Goal: Check status: Check status

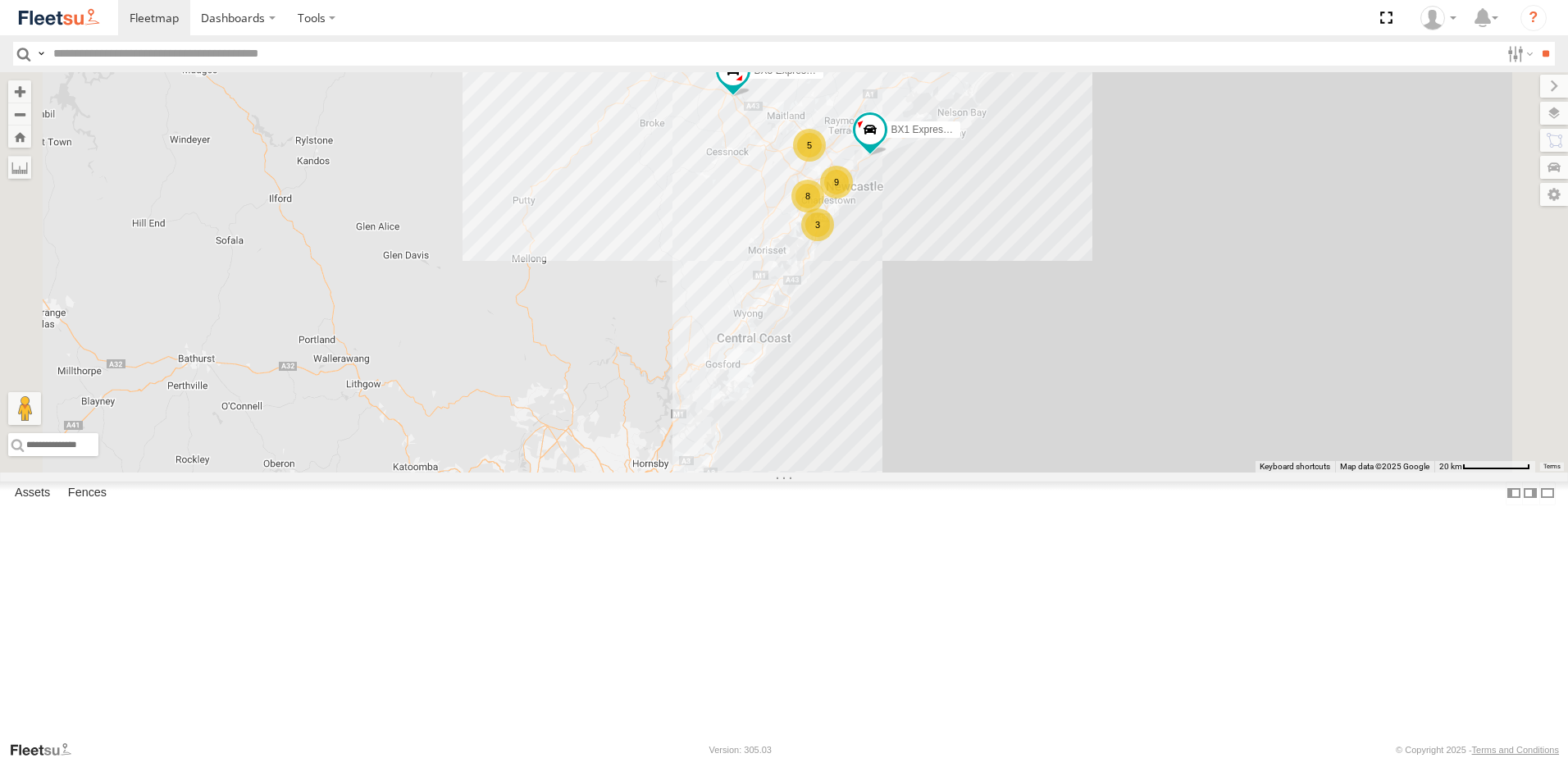
drag, startPoint x: 979, startPoint y: 333, endPoint x: 1024, endPoint y: 439, distance: 115.2
click at [1024, 439] on div "8 BX1 Express Ute 9 3 B2 Timber Truck 5 BX3 Express Ute" at bounding box center [784, 272] width 1568 height 401
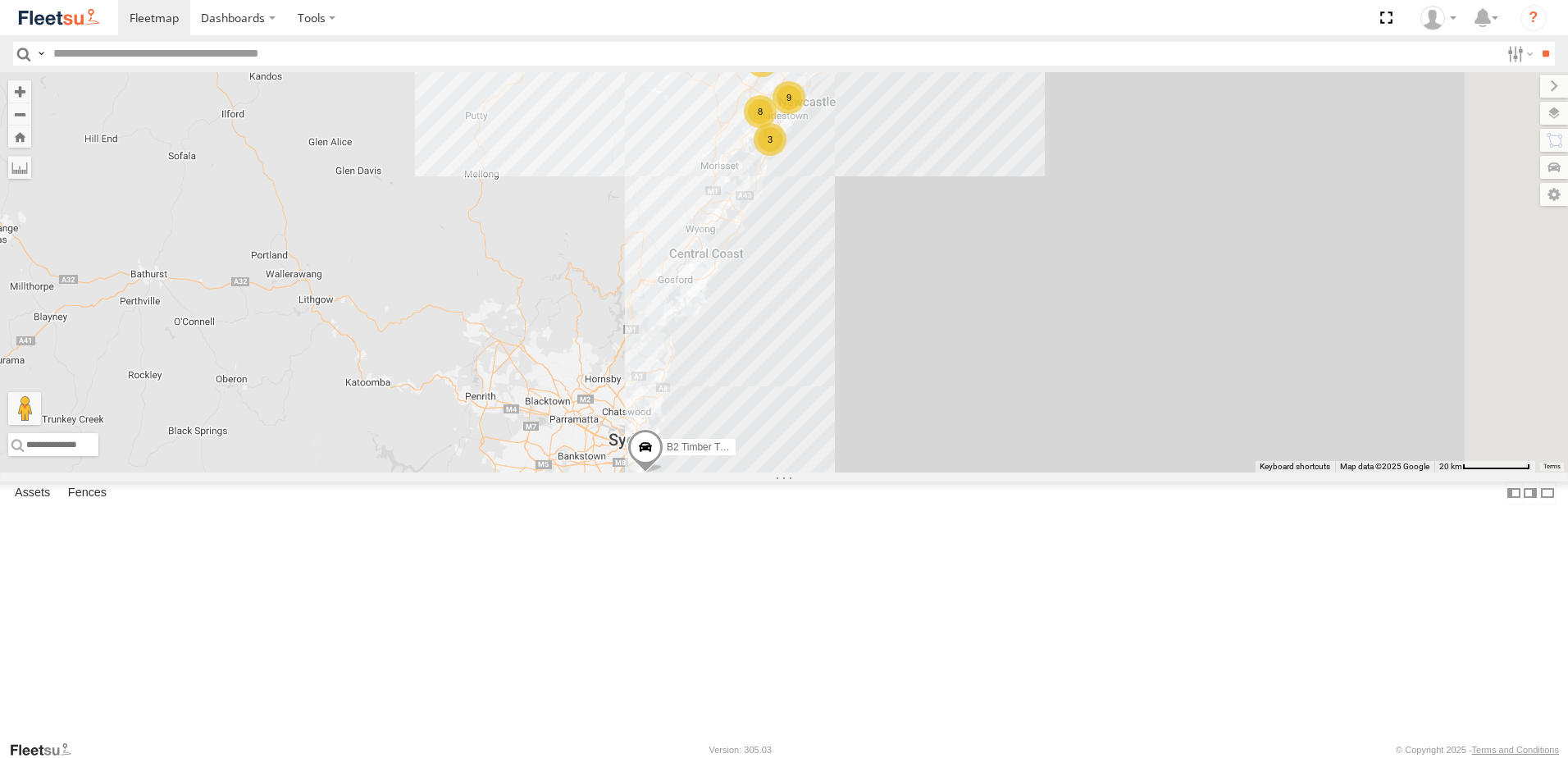
drag, startPoint x: 1025, startPoint y: 454, endPoint x: 898, endPoint y: 280, distance: 215.4
click at [898, 280] on div "8 BX1 Express Ute 9 3 B2 Timber Truck 5 BX3 Express Ute" at bounding box center [784, 272] width 1568 height 401
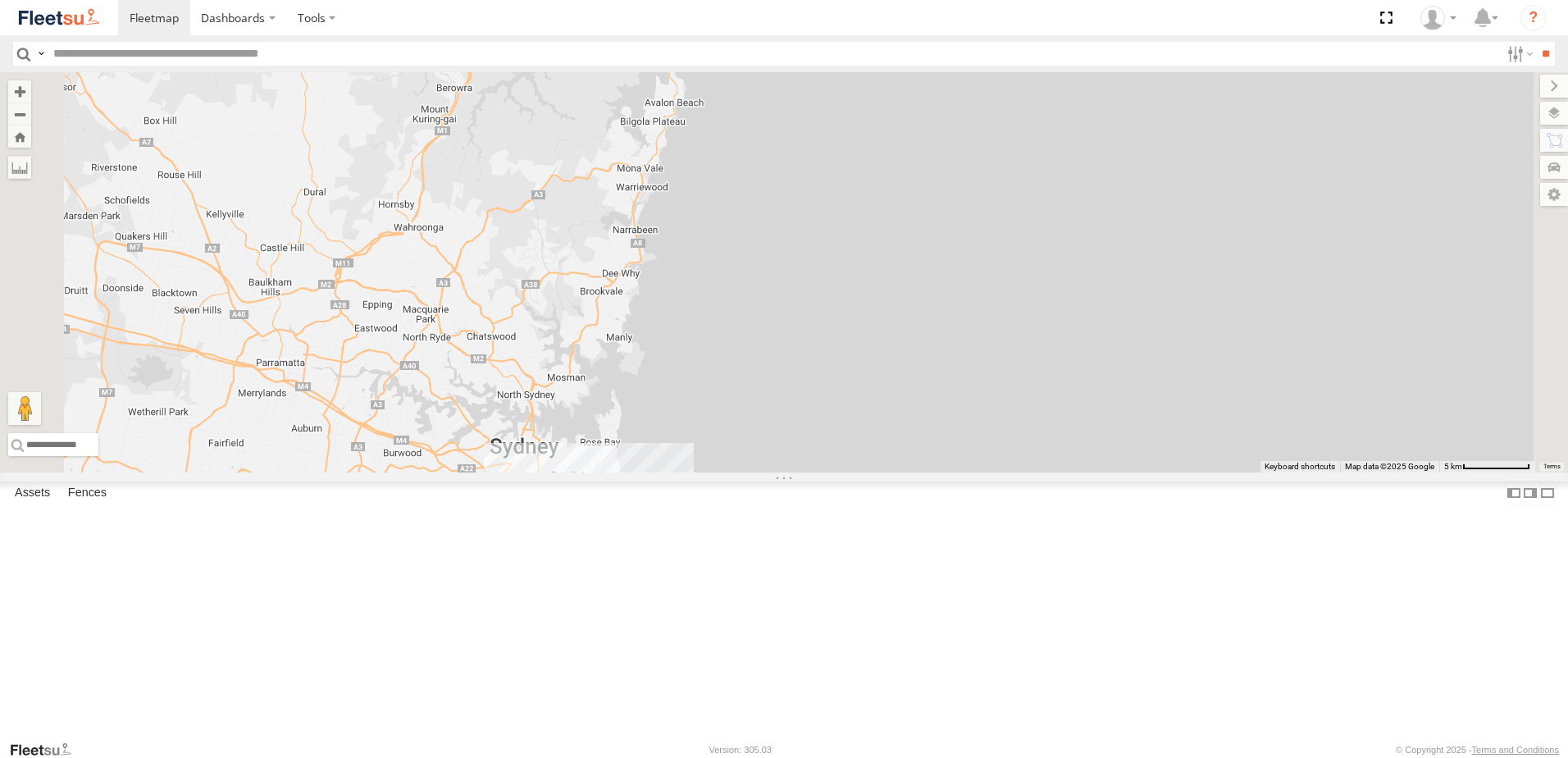
drag, startPoint x: 796, startPoint y: 589, endPoint x: 771, endPoint y: 413, distance: 177.8
click at [771, 413] on div "BX1 Express Ute B2 Timber Truck BX3 Express Ute" at bounding box center [784, 272] width 1568 height 401
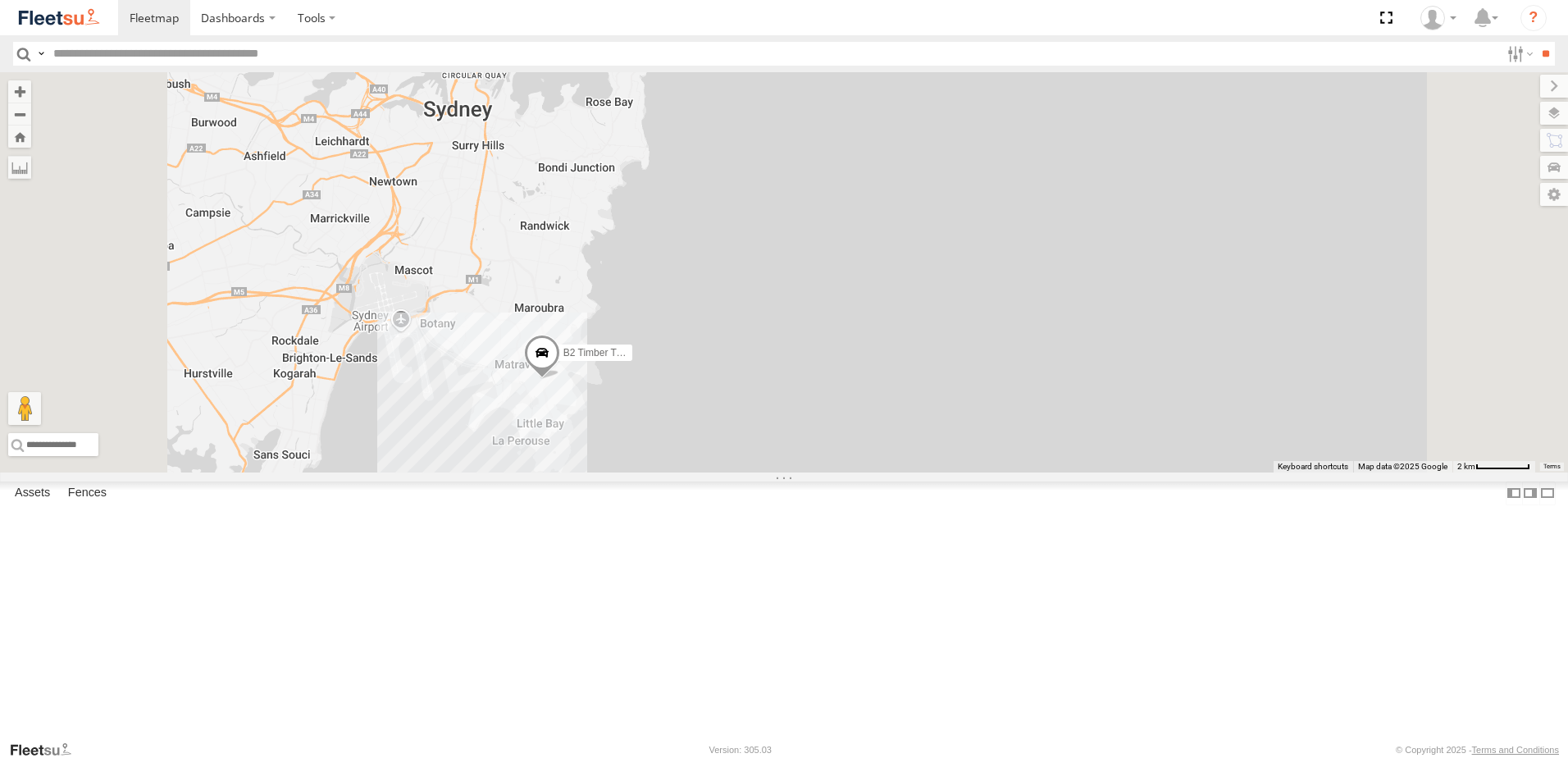
drag, startPoint x: 735, startPoint y: 510, endPoint x: 771, endPoint y: 452, distance: 68.3
click at [770, 452] on div "BX1 Express Ute B2 Timber Truck BX3 Express Ute" at bounding box center [784, 272] width 1568 height 401
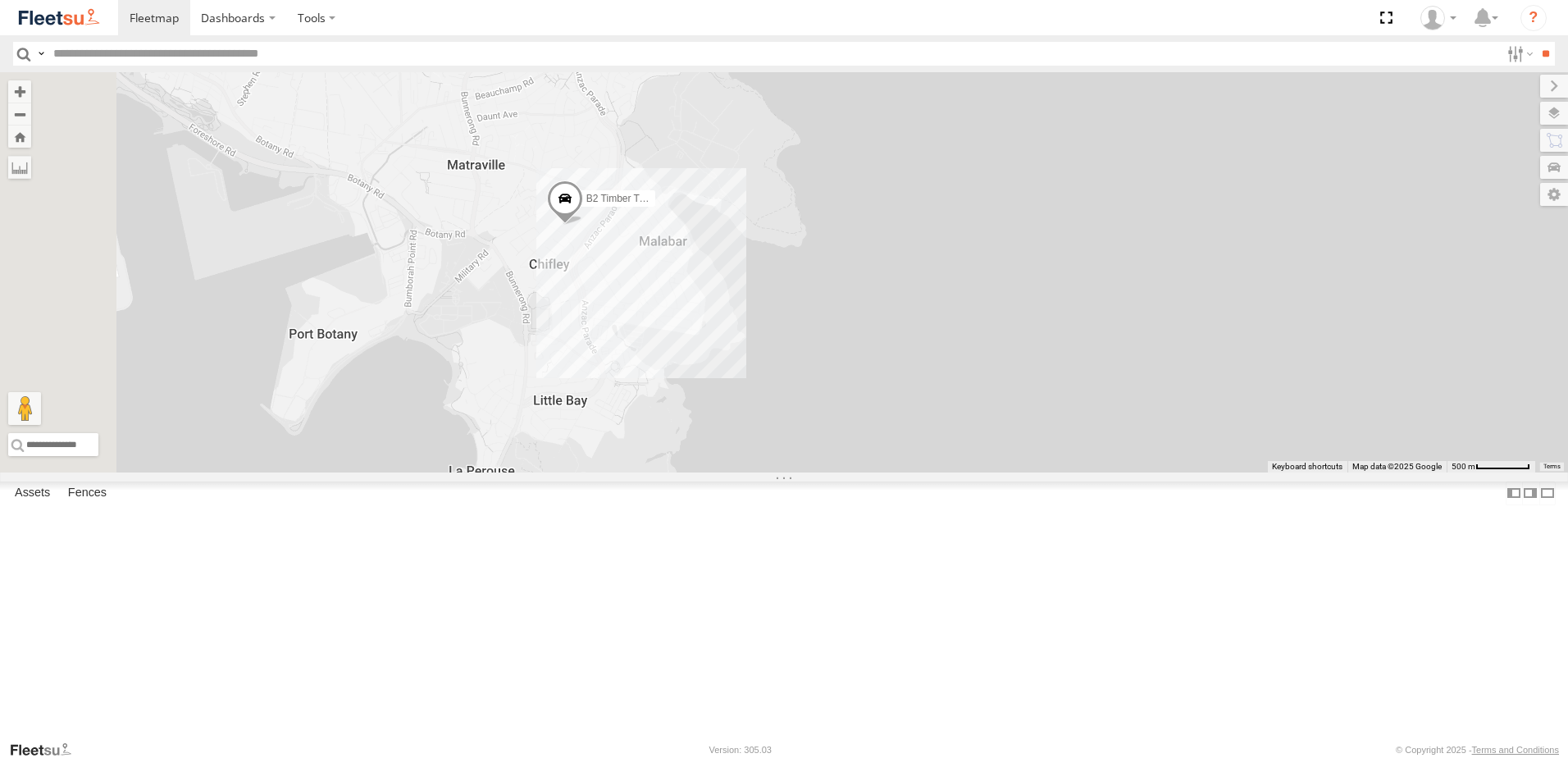
drag, startPoint x: 775, startPoint y: 522, endPoint x: 876, endPoint y: 440, distance: 130.1
click at [874, 444] on div "BX1 Express Ute B2 Timber Truck BX3 Express Ute" at bounding box center [784, 272] width 1568 height 401
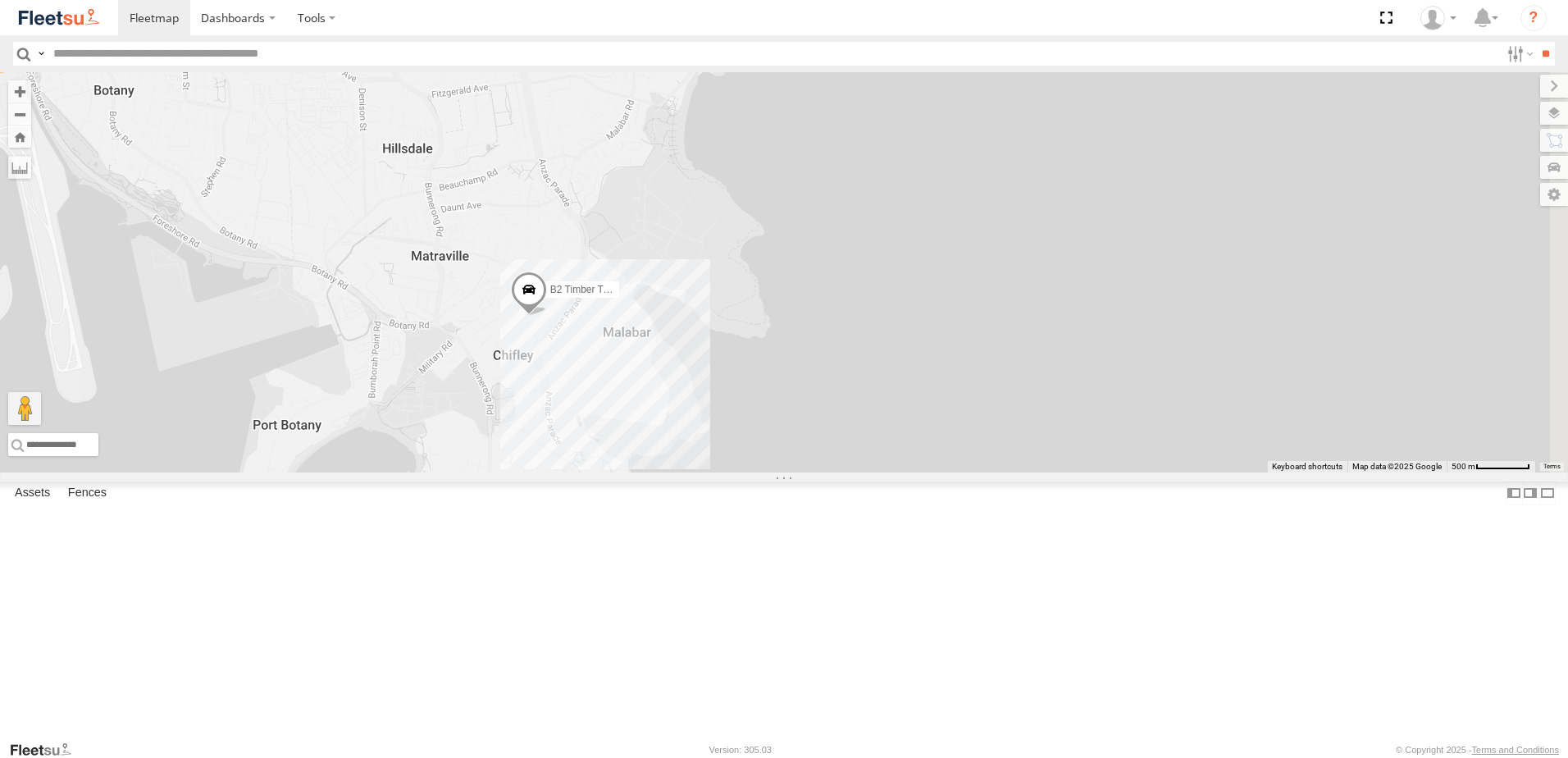
drag, startPoint x: 853, startPoint y: 364, endPoint x: 726, endPoint y: 537, distance: 214.6
click at [716, 473] on div "BX1 Express Ute B2 Timber Truck BX3 Express Ute" at bounding box center [784, 272] width 1568 height 401
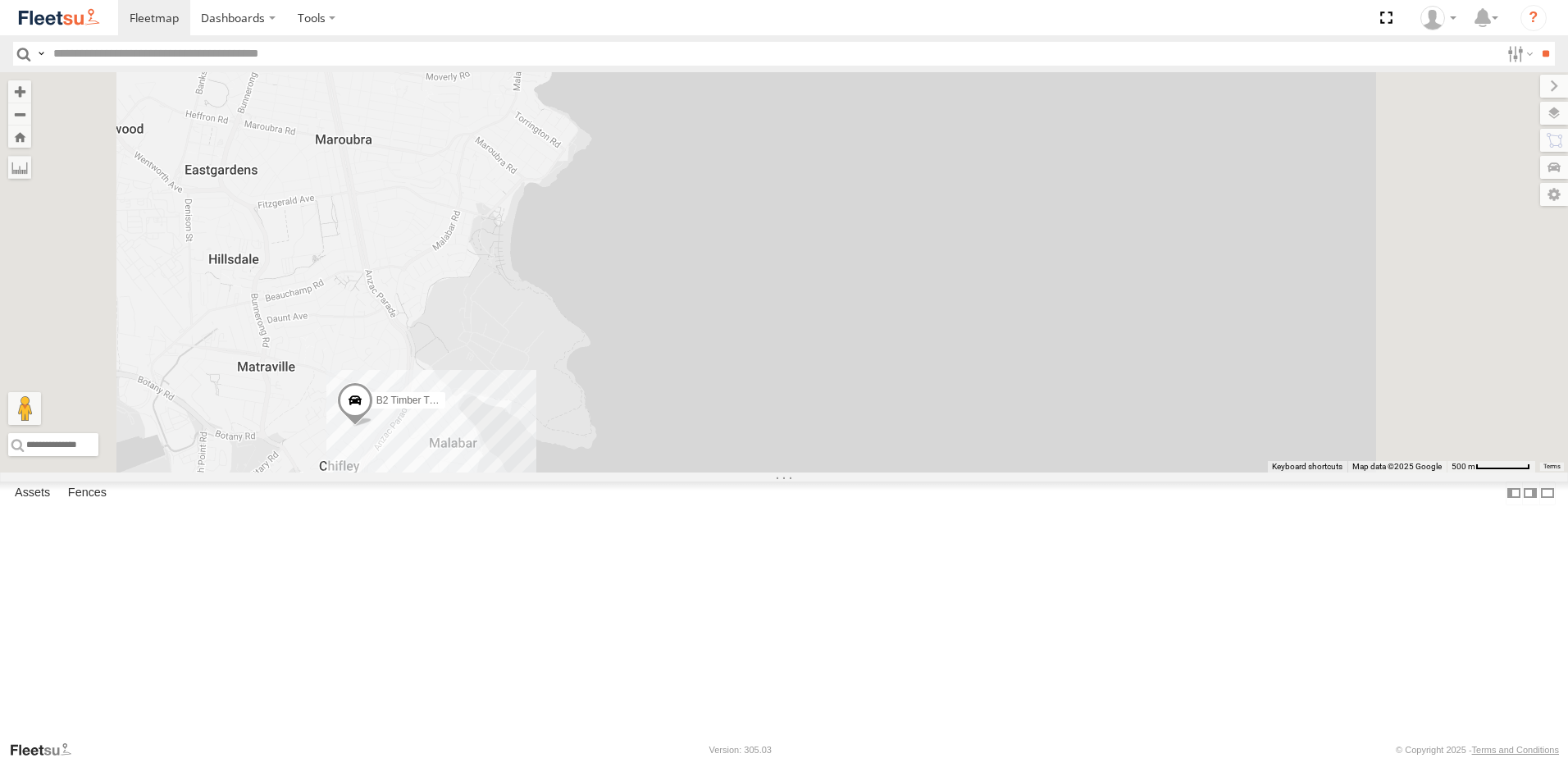
drag, startPoint x: 678, startPoint y: 461, endPoint x: 675, endPoint y: 246, distance: 215.0
click at [675, 246] on div "BX1 Express Ute B2 Timber Truck BX3 Express Ute" at bounding box center [784, 272] width 1568 height 401
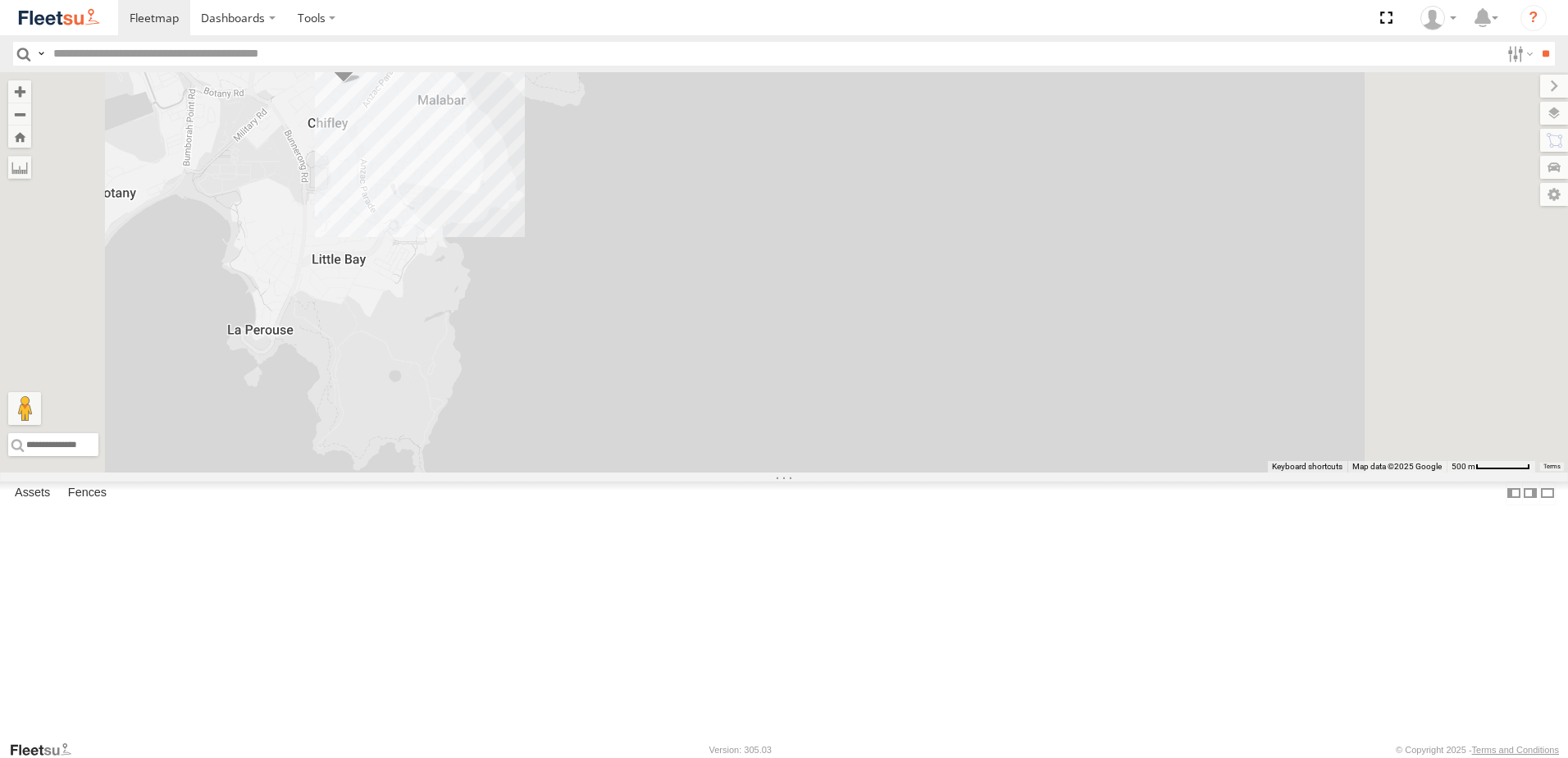
drag, startPoint x: 656, startPoint y: 369, endPoint x: 780, endPoint y: 328, distance: 130.6
click at [778, 329] on div "BX1 Express Ute B2 Timber Truck BX3 Express Ute" at bounding box center [784, 272] width 1568 height 401
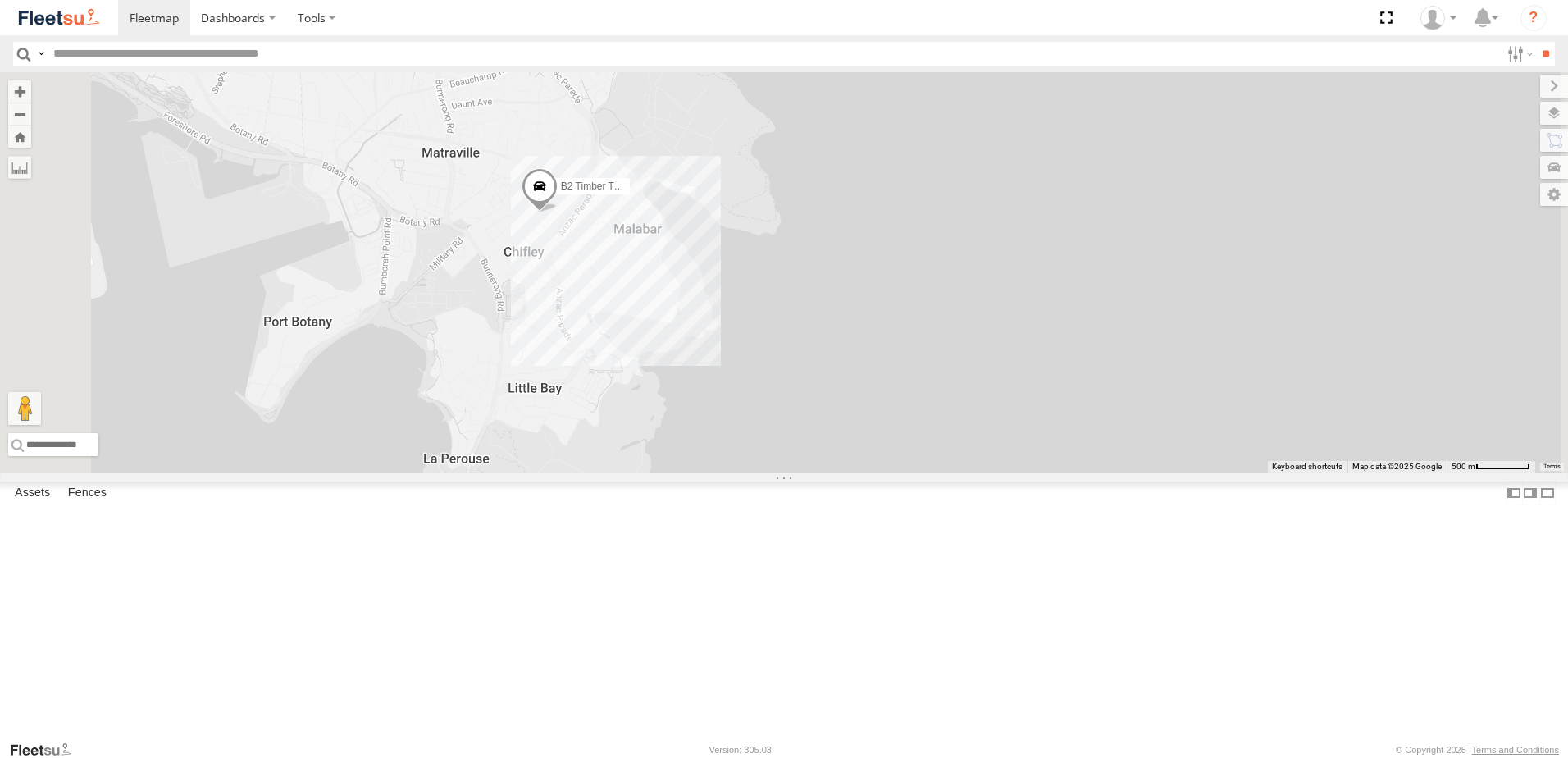
drag, startPoint x: 883, startPoint y: 297, endPoint x: 857, endPoint y: 481, distance: 185.8
click at [857, 473] on div "BX1 Express Ute B2 Timber Truck BX3 Express Ute" at bounding box center [784, 272] width 1568 height 401
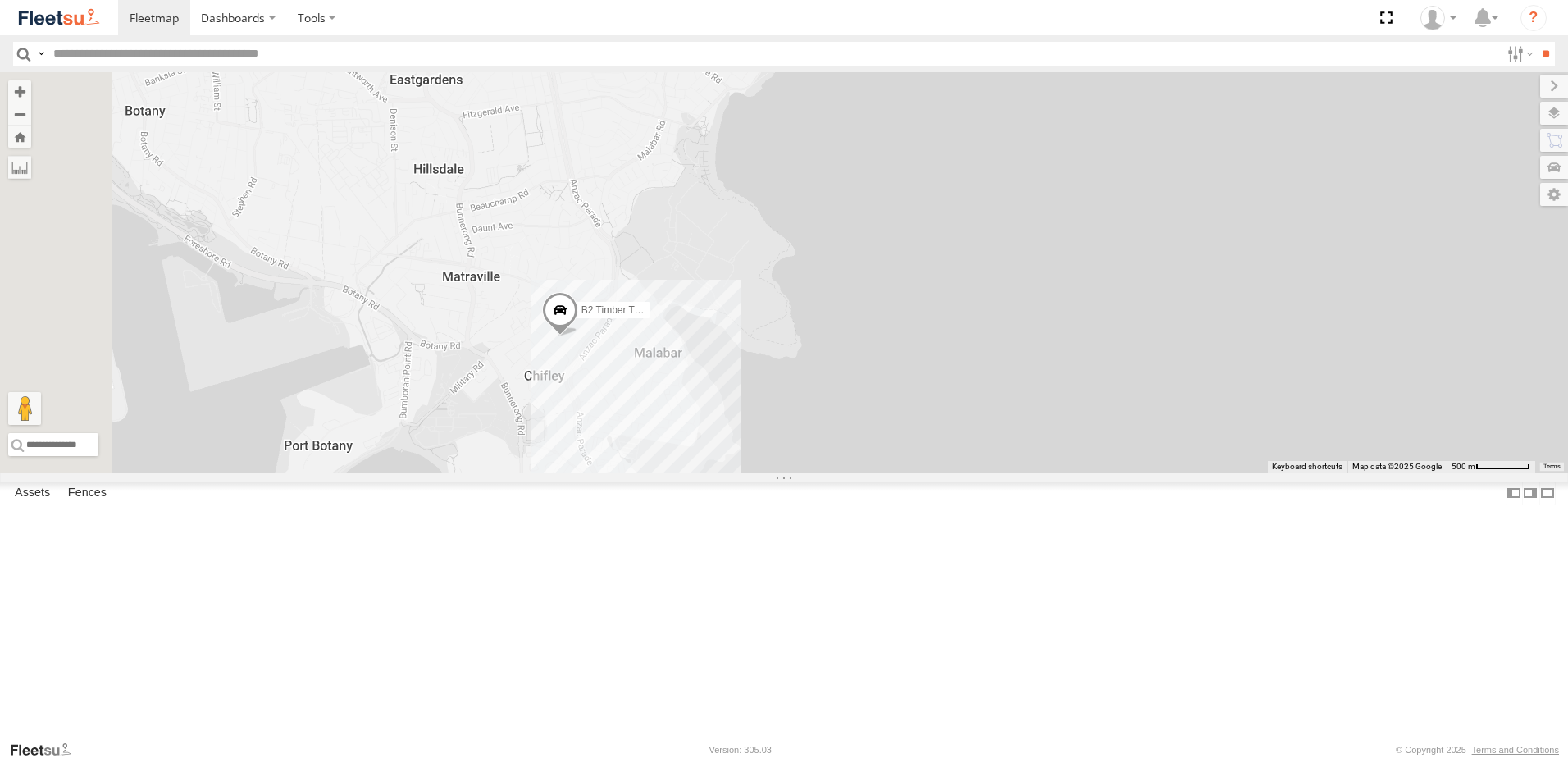
drag, startPoint x: 857, startPoint y: 425, endPoint x: 881, endPoint y: 543, distance: 120.4
click at [881, 473] on div "BX1 Express Ute B2 Timber Truck BX3 Express Ute" at bounding box center [784, 272] width 1568 height 401
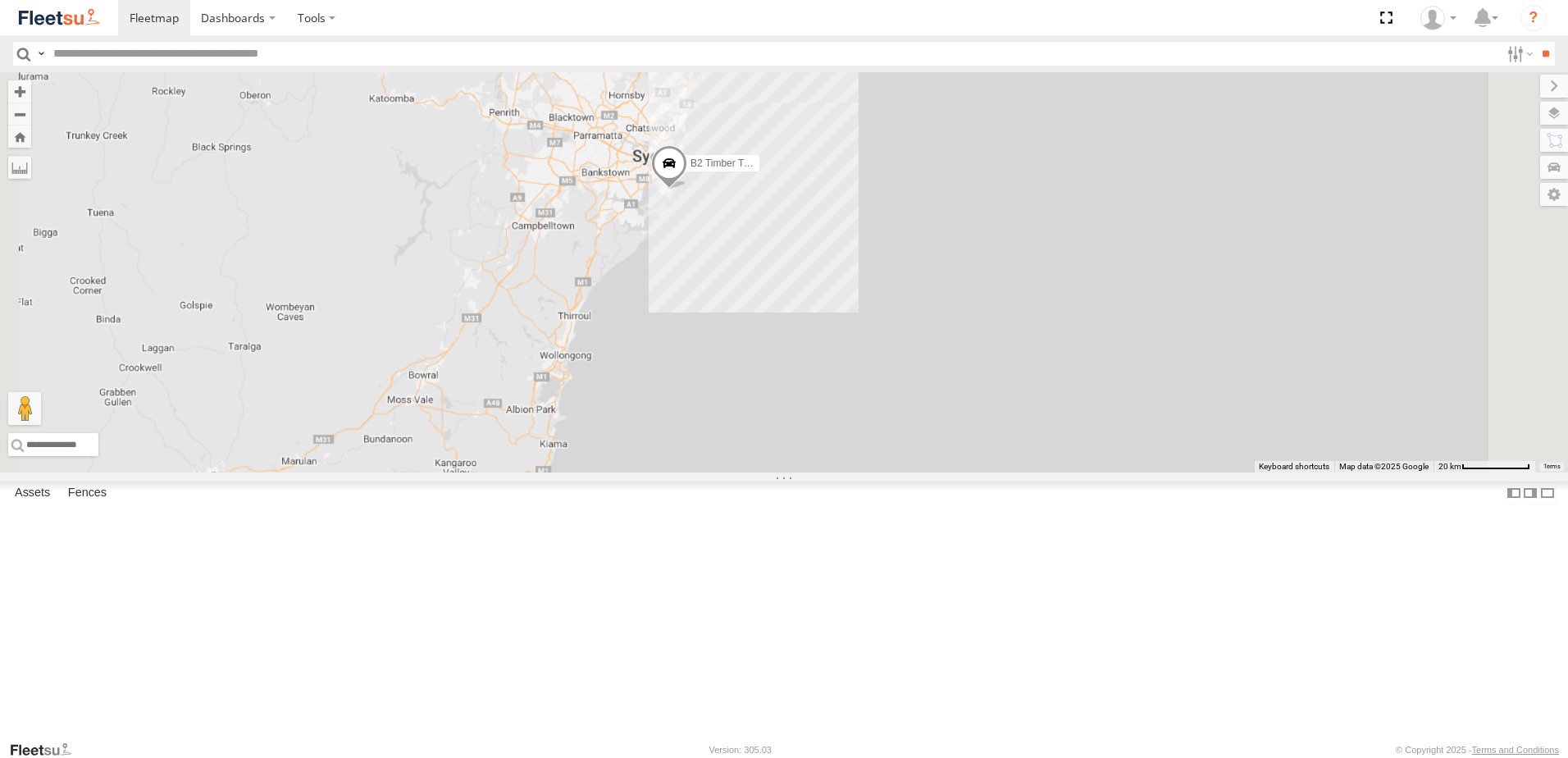
drag, startPoint x: 903, startPoint y: 190, endPoint x: 855, endPoint y: 349, distance: 166.1
click at [855, 349] on div "BX1 Express Ute B2 Timber Truck BX3 Express Ute" at bounding box center [784, 272] width 1568 height 401
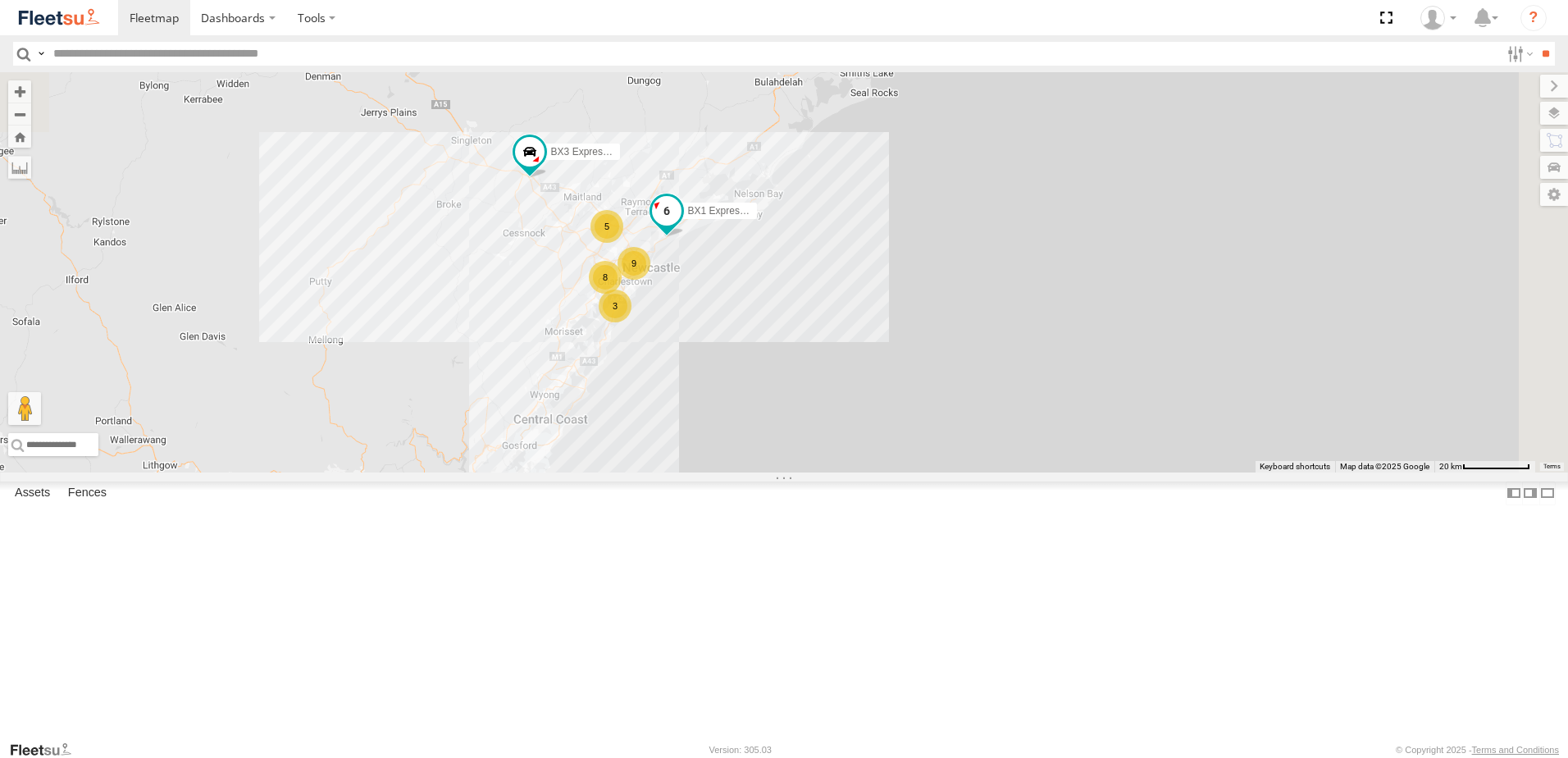
drag, startPoint x: 889, startPoint y: 307, endPoint x: 857, endPoint y: 367, distance: 68.0
click at [685, 237] on span at bounding box center [667, 214] width 36 height 44
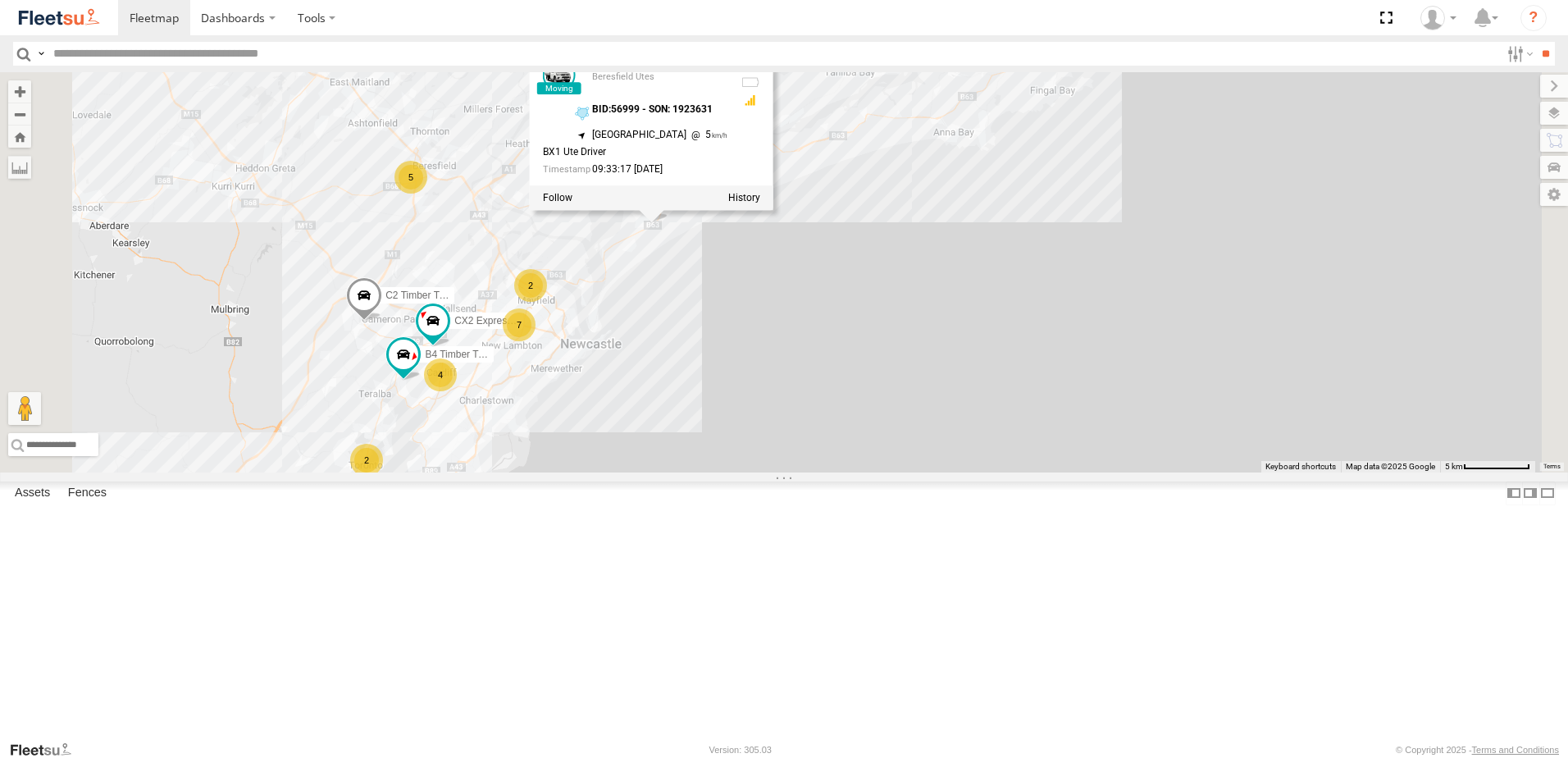
drag, startPoint x: 850, startPoint y: 477, endPoint x: 936, endPoint y: 430, distance: 98.0
click at [936, 430] on div "BX1 Express Ute B2 Timber Truck BX3 Express Ute BX1 Express Ute Beresfield Utes…" at bounding box center [784, 272] width 1568 height 401
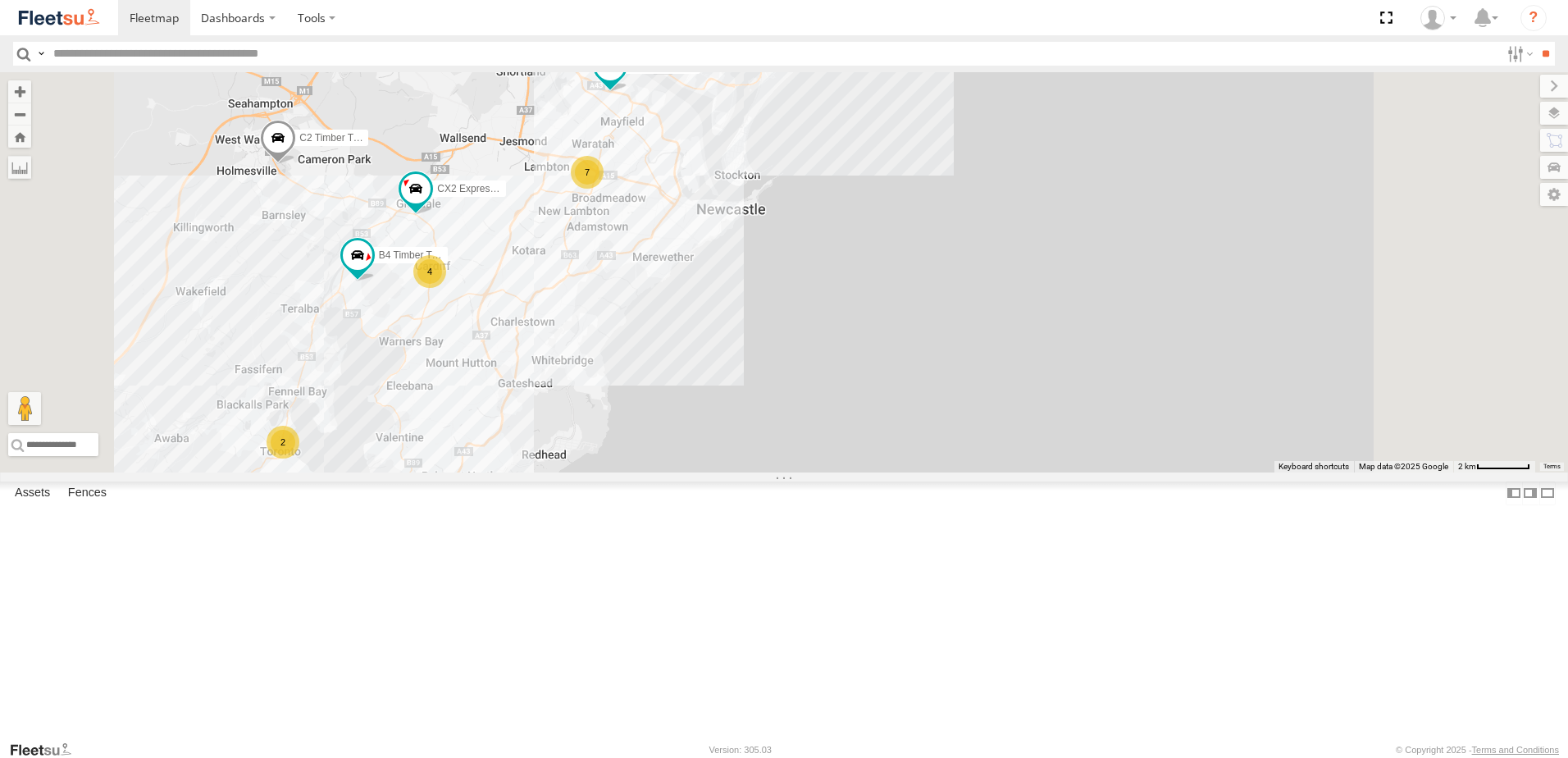
drag, startPoint x: 745, startPoint y: 423, endPoint x: 852, endPoint y: 420, distance: 107.0
click at [852, 420] on div "BX1 Express Ute B2 Timber Truck BX3 Express Ute BX1 Express Ute Beresfield Utes…" at bounding box center [784, 272] width 1568 height 401
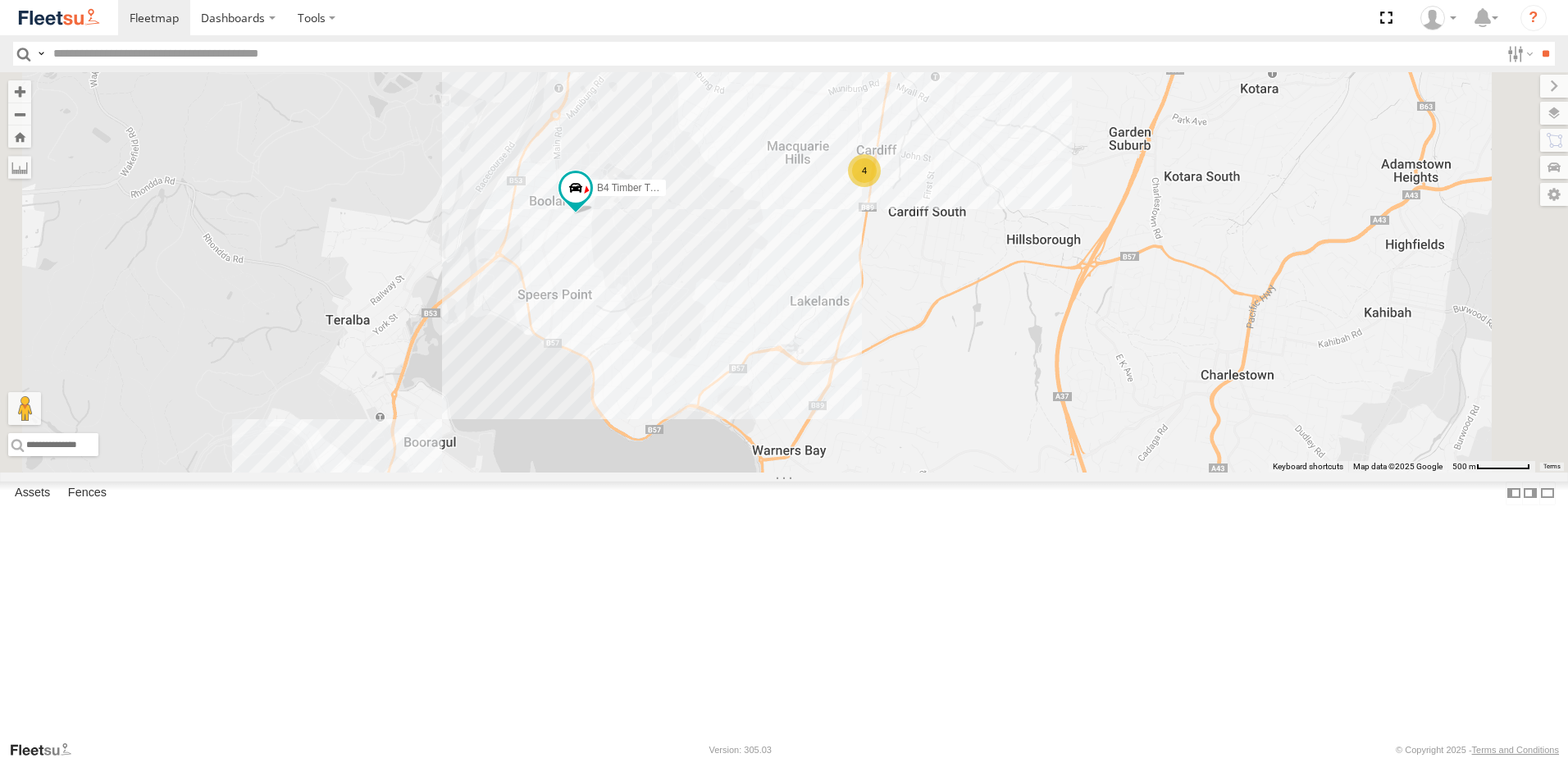
drag, startPoint x: 896, startPoint y: 318, endPoint x: 864, endPoint y: 446, distance: 131.9
click at [864, 446] on div "BX1 Express Ute B2 Timber Truck BX3 Express Ute BX1 Express Ute Beresfield Utes…" at bounding box center [784, 272] width 1568 height 401
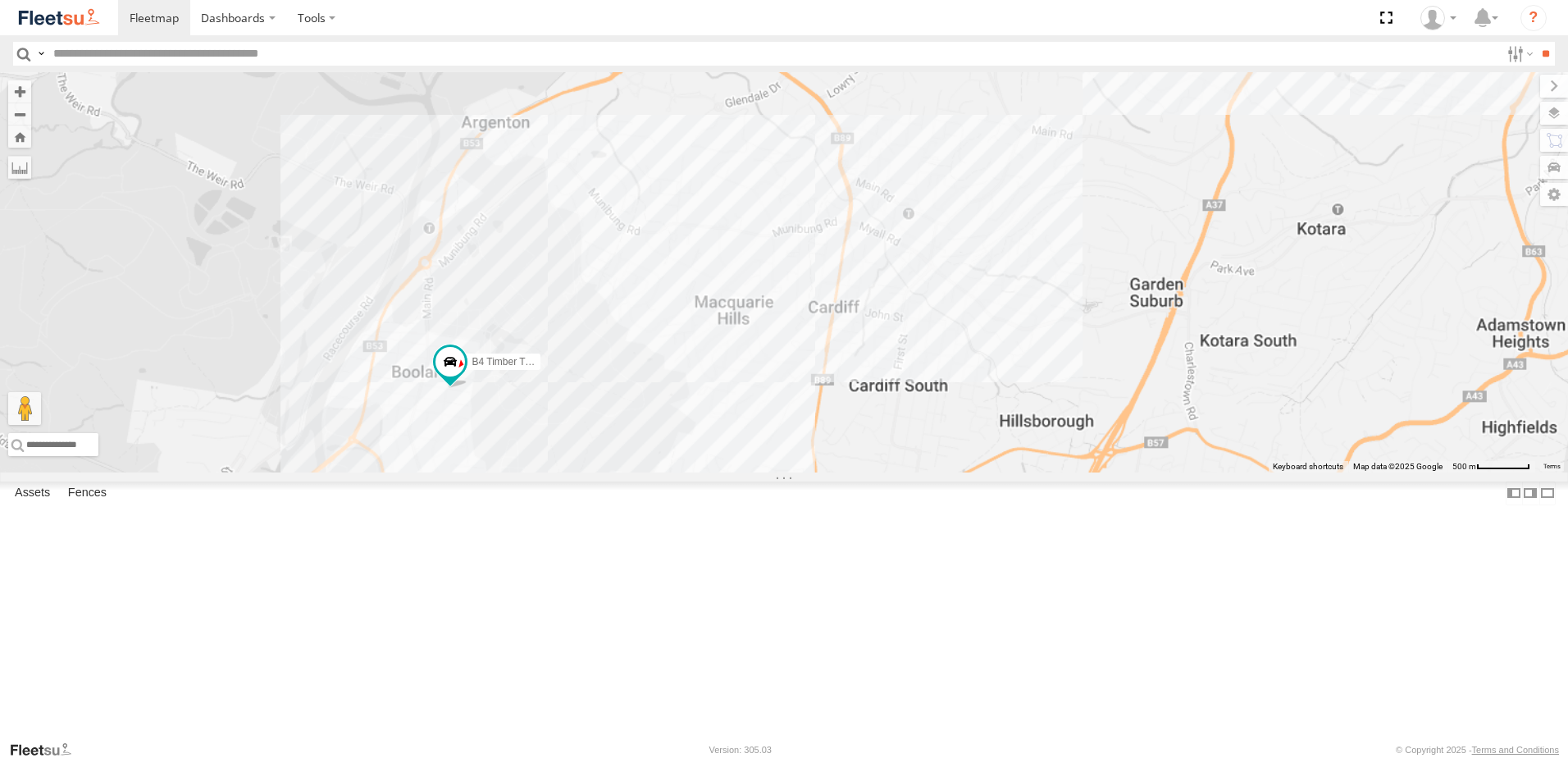
drag, startPoint x: 938, startPoint y: 317, endPoint x: 826, endPoint y: 429, distance: 158.4
click at [826, 428] on div "BX1 Express Ute B2 Timber Truck BX3 Express Ute BX1 Express Ute Beresfield Utes…" at bounding box center [784, 272] width 1568 height 401
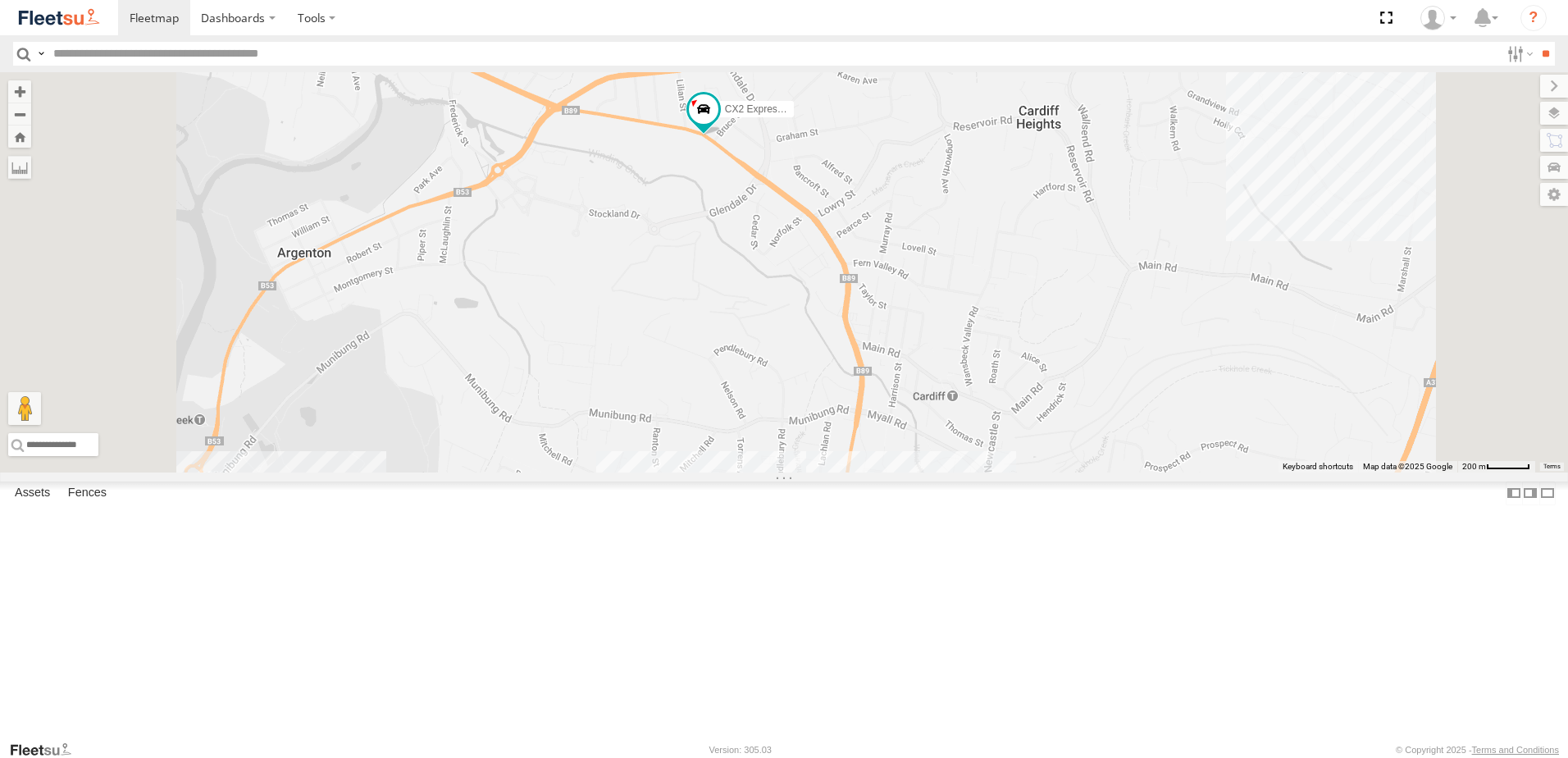
drag, startPoint x: 907, startPoint y: 308, endPoint x: 891, endPoint y: 380, distance: 73.8
click at [889, 378] on div "BX1 Express Ute B2 Timber Truck BX3 Express Ute BX1 Express Ute Beresfield Utes…" at bounding box center [784, 272] width 1568 height 401
